Goal: Task Accomplishment & Management: Manage account settings

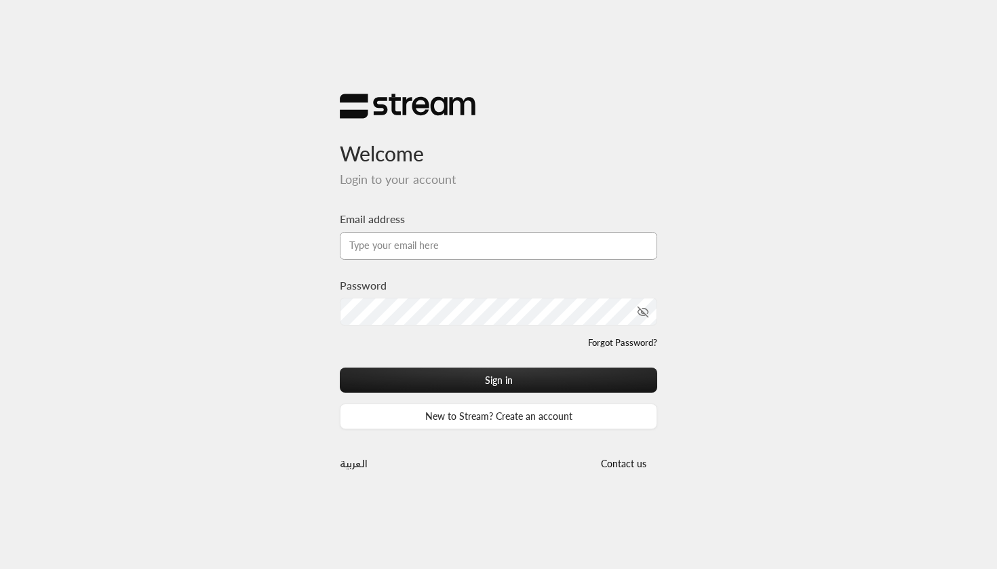
type input "[EMAIL_ADDRESS][DOMAIN_NAME]"
click at [499, 379] on button "Sign in" at bounding box center [498, 380] width 317 height 25
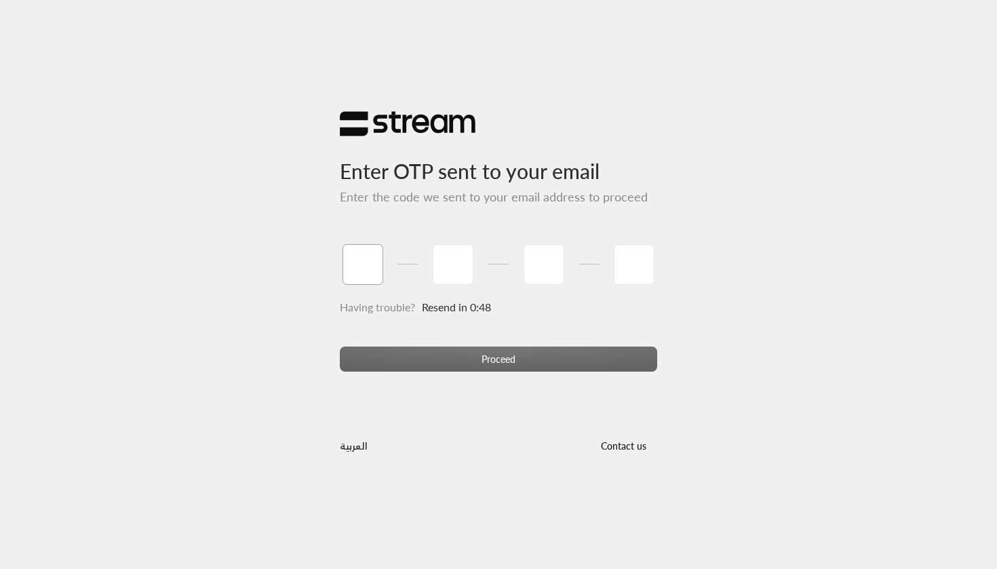
type input "5"
type input "4"
type input "0"
type input "9"
